Goal: Task Accomplishment & Management: Complete application form

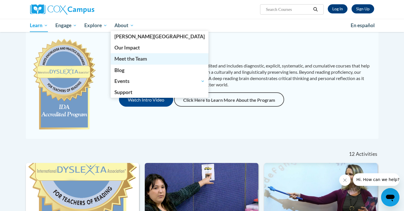
scroll to position [56, 0]
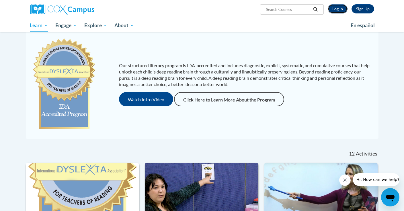
click at [344, 5] on link "Log In" at bounding box center [338, 8] width 20 height 9
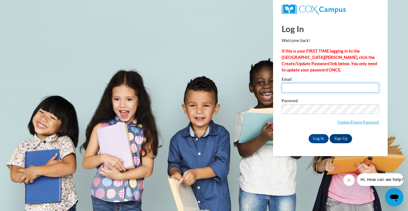
type input "alyssa.abramczyk@franklin.k12.wi.us"
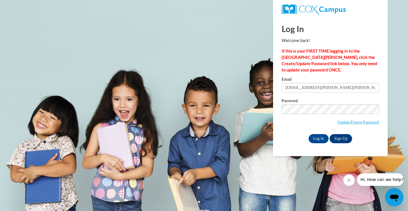
click at [363, 18] on div at bounding box center [330, 9] width 106 height 19
click at [315, 138] on input "Log In" at bounding box center [319, 138] width 20 height 9
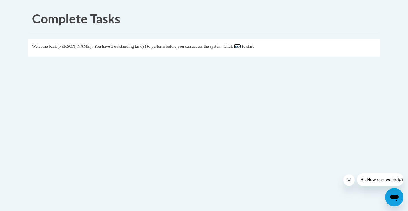
click at [241, 46] on link "here" at bounding box center [237, 46] width 7 height 5
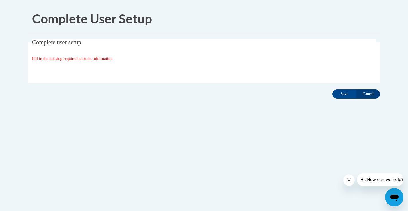
click at [205, 36] on div "Complete User Setup Complete user setup Fill in the missing required account in…" at bounding box center [203, 69] width 361 height 131
click at [369, 93] on input "Cancel" at bounding box center [368, 94] width 24 height 9
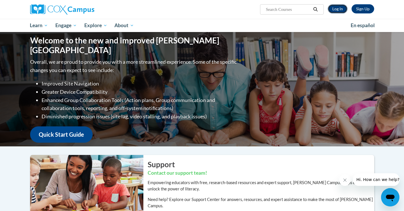
click at [343, 8] on link "Log In" at bounding box center [338, 8] width 20 height 9
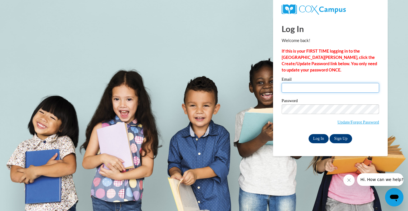
type input "alyssa.abramczyk@franklin.k12.wi.us"
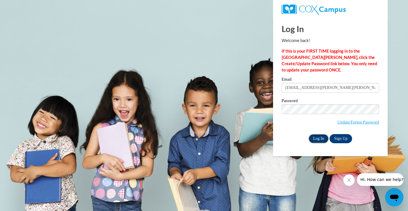
click at [319, 140] on input "Log In" at bounding box center [319, 138] width 20 height 9
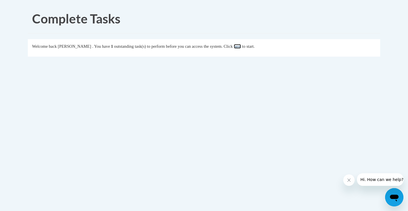
click at [241, 47] on link "here" at bounding box center [237, 46] width 7 height 5
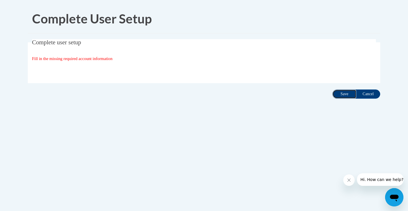
click at [345, 94] on input "Save" at bounding box center [344, 94] width 24 height 9
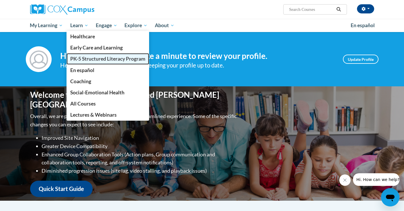
click at [88, 57] on span "PK-5 Structured Literacy Program" at bounding box center [107, 59] width 75 height 6
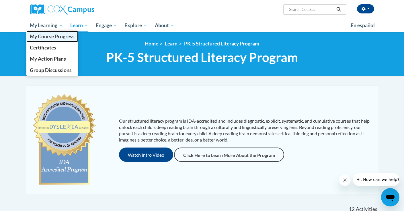
click at [50, 35] on span "My Course Progress" at bounding box center [52, 37] width 45 height 6
